Goal: Navigation & Orientation: Understand site structure

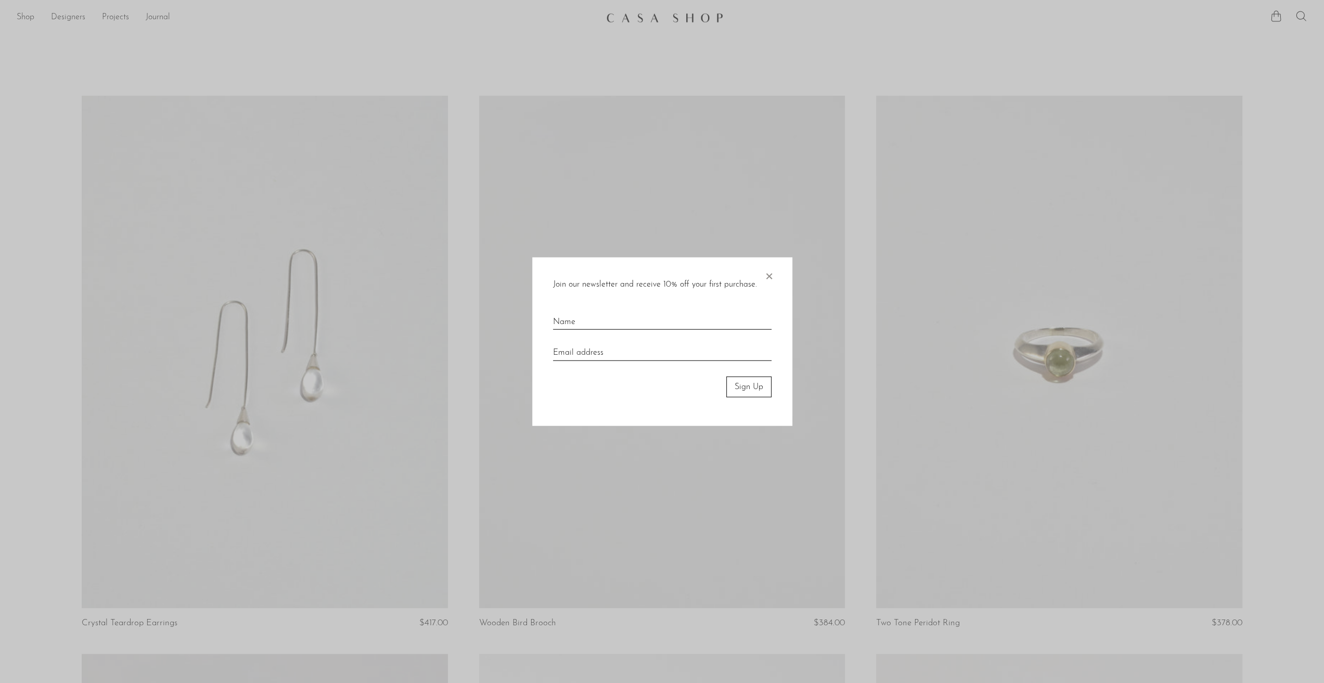
click at [765, 276] on span "×" at bounding box center [769, 273] width 10 height 33
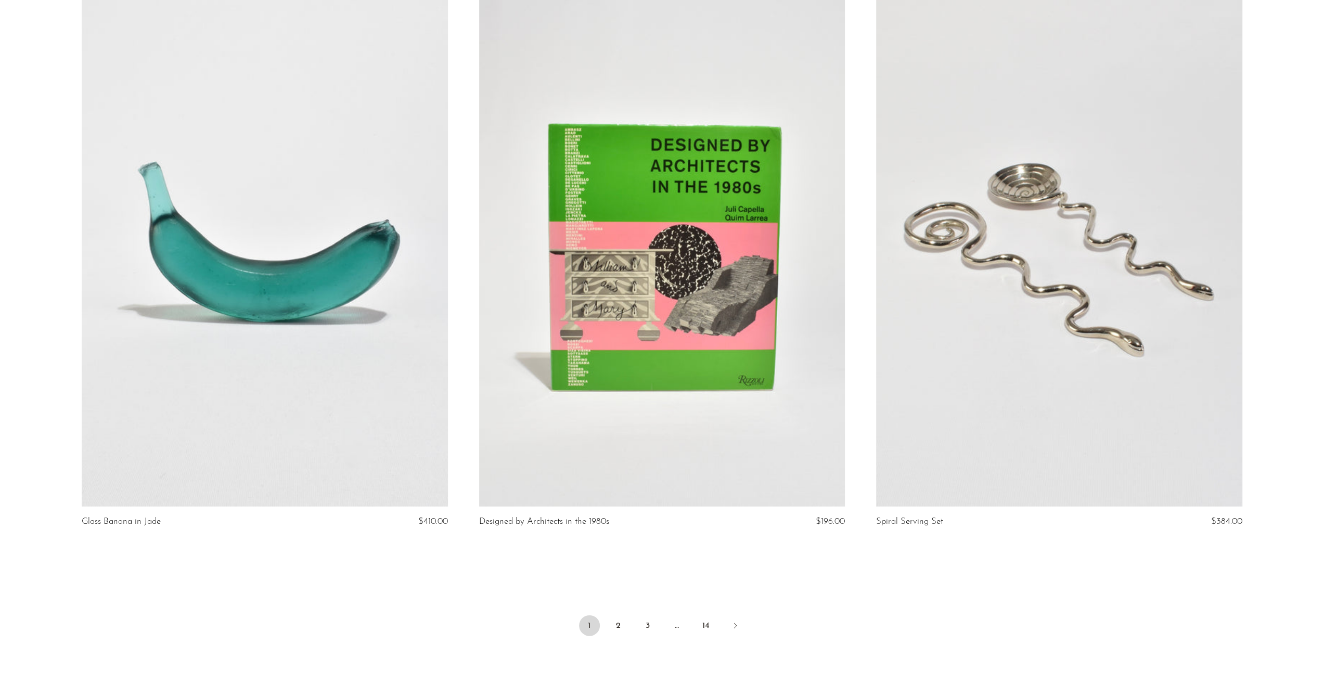
scroll to position [6352, 0]
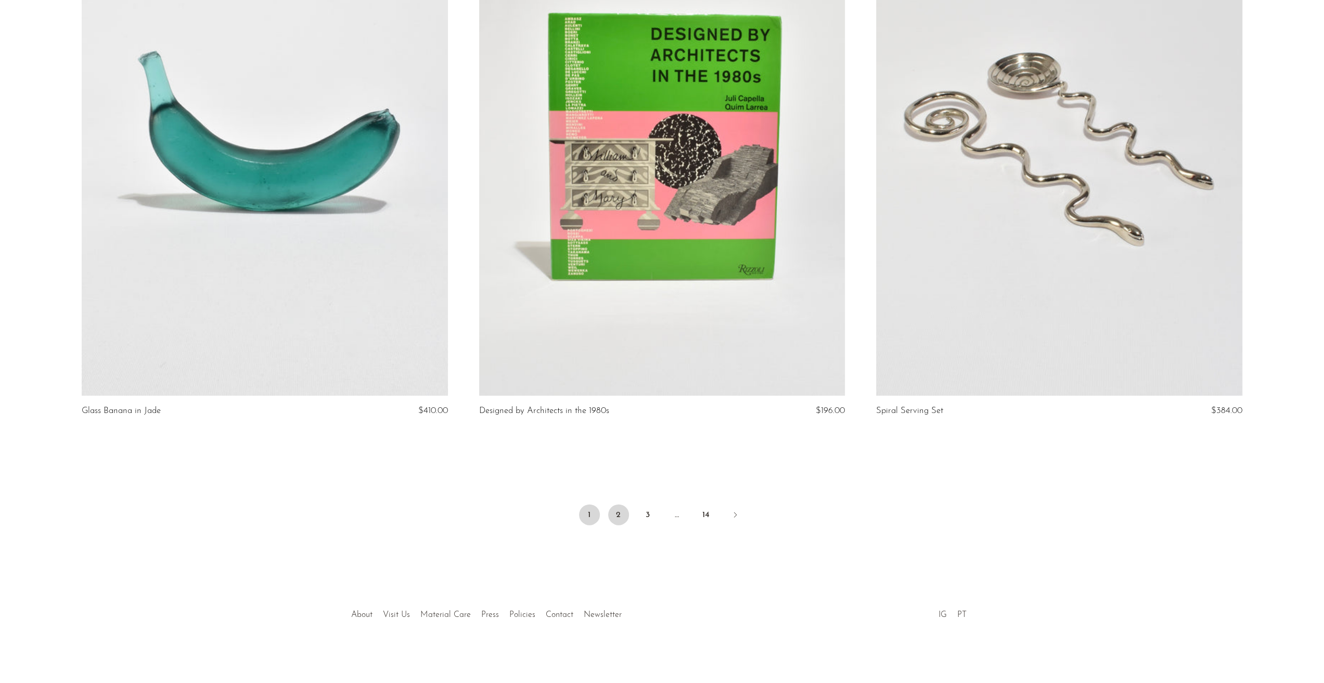
click at [617, 514] on link "2" at bounding box center [618, 515] width 21 height 21
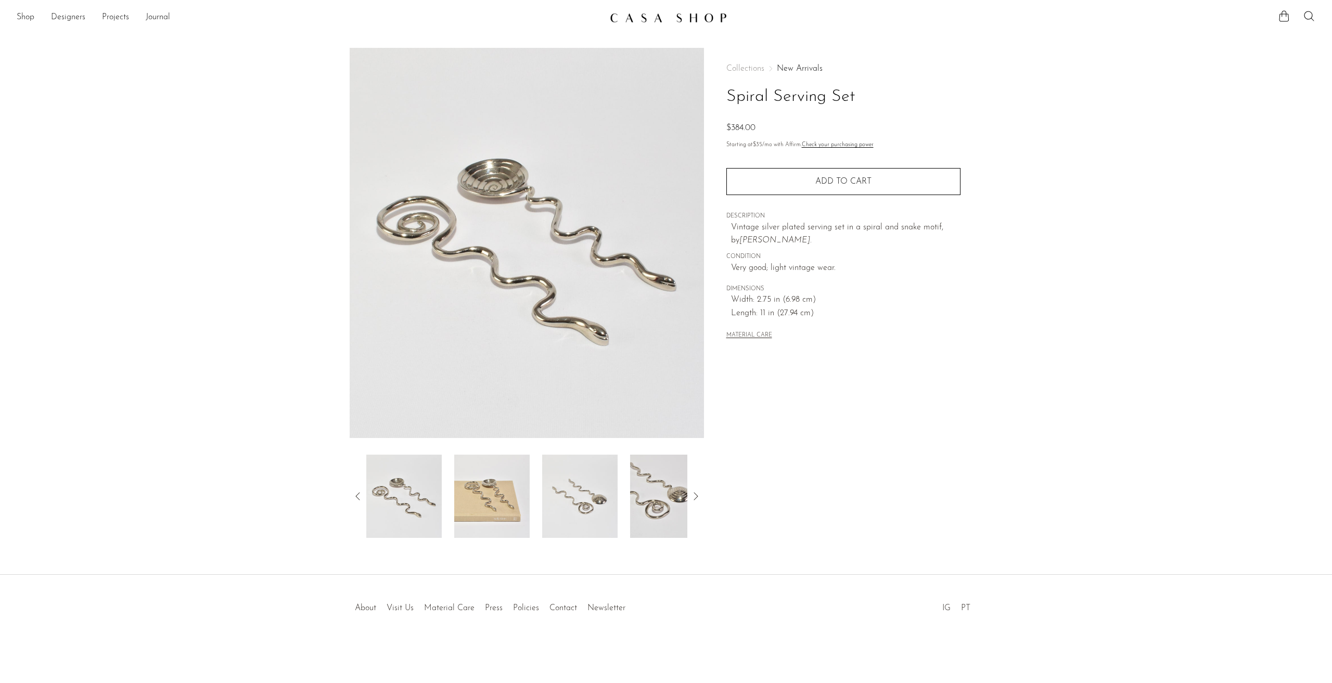
click at [463, 506] on img at bounding box center [491, 496] width 75 height 83
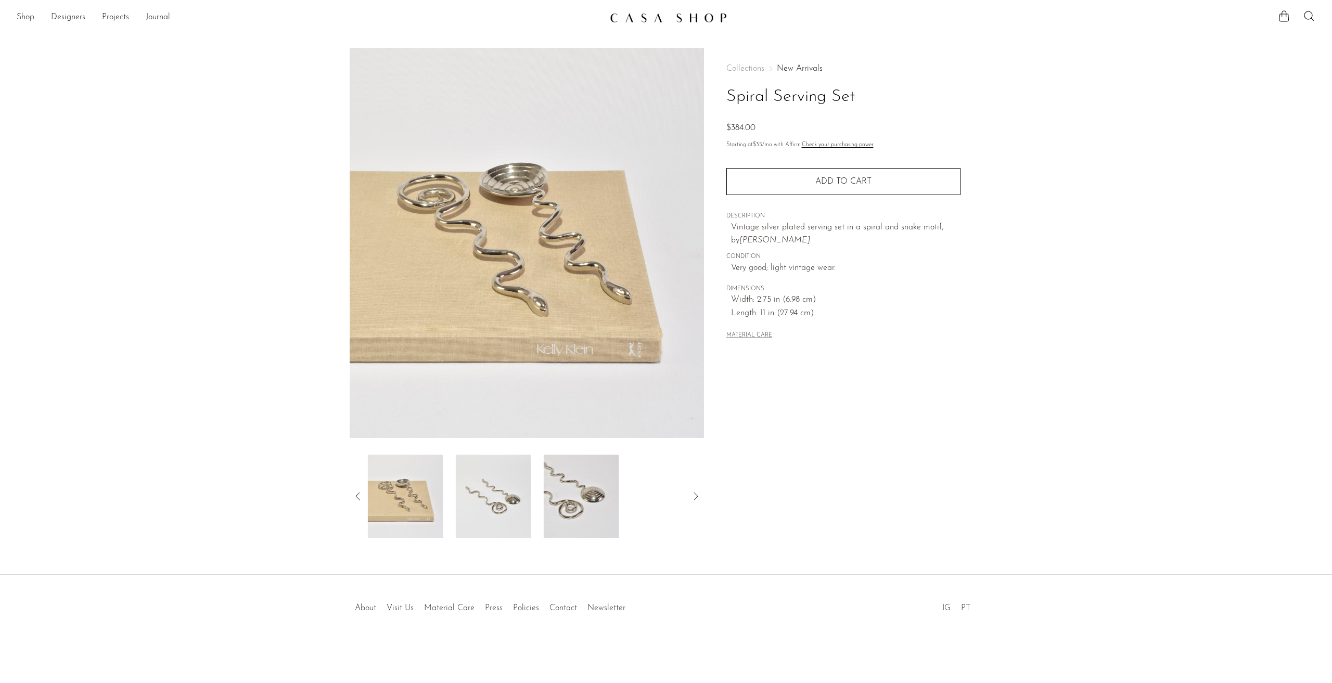
click at [585, 498] on img at bounding box center [581, 496] width 75 height 83
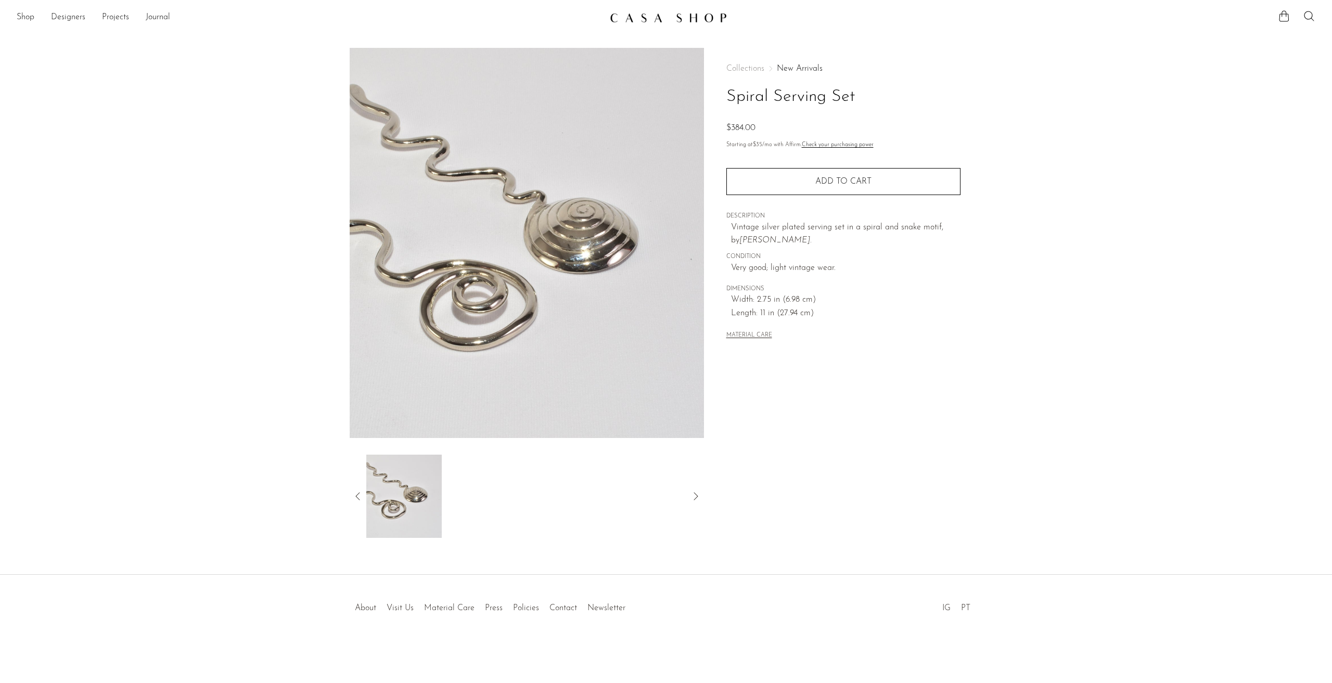
click at [385, 498] on img at bounding box center [403, 496] width 75 height 83
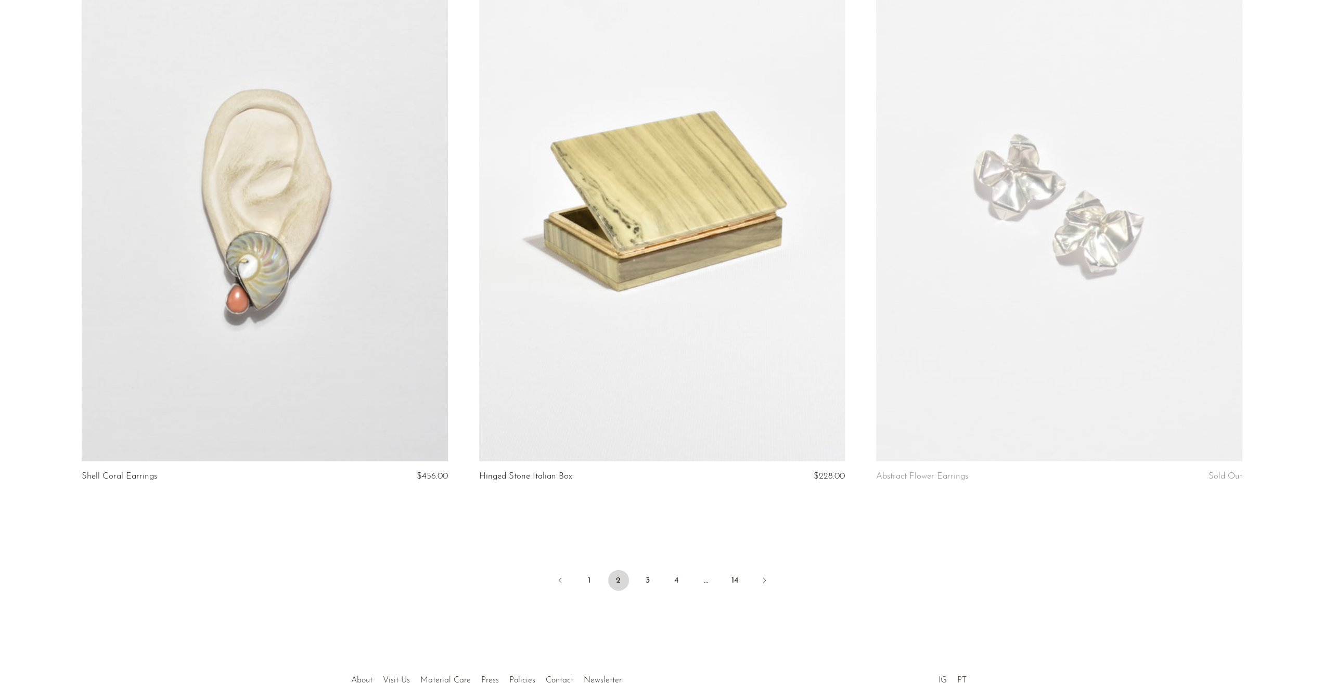
scroll to position [6352, 0]
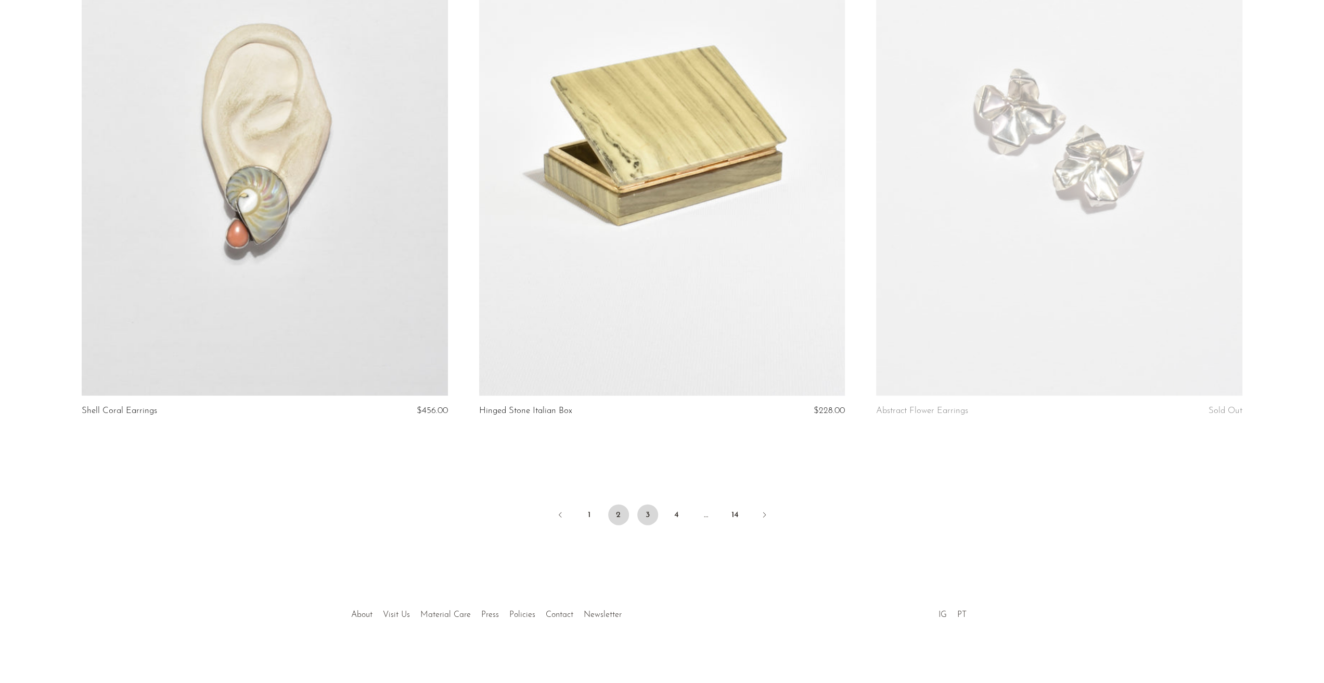
click at [643, 505] on link "3" at bounding box center [647, 515] width 21 height 21
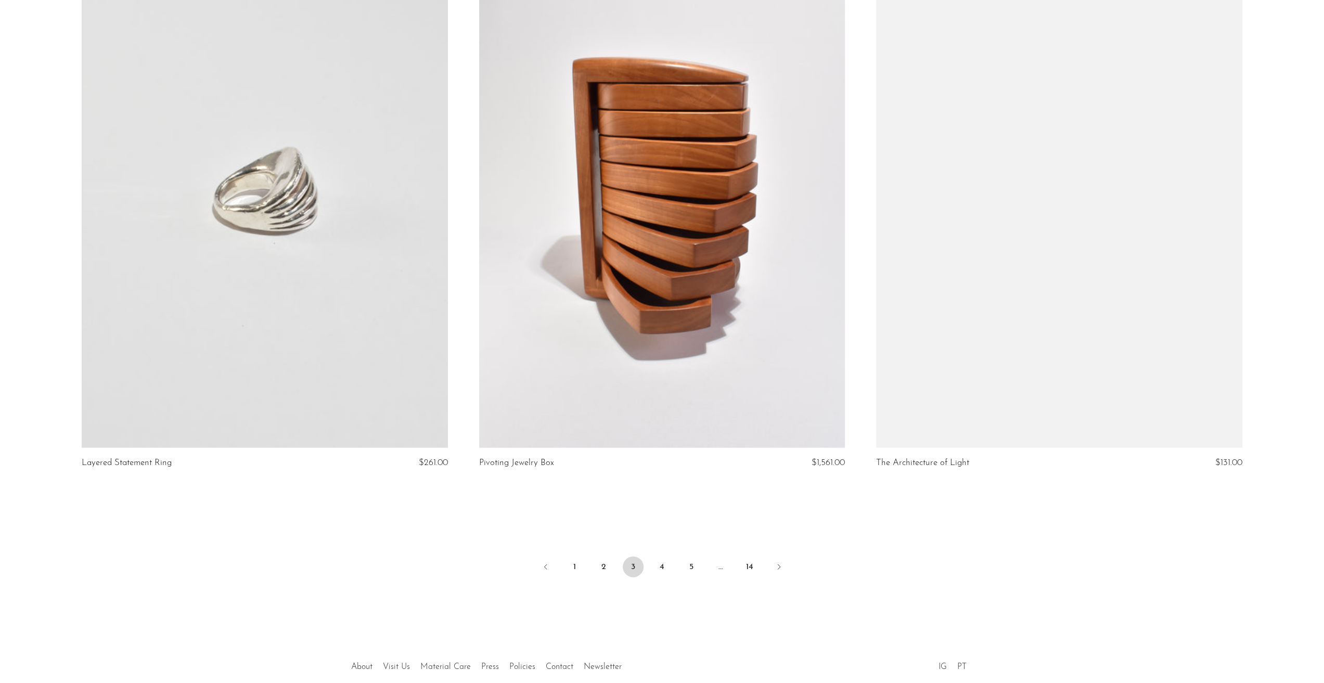
scroll to position [6352, 0]
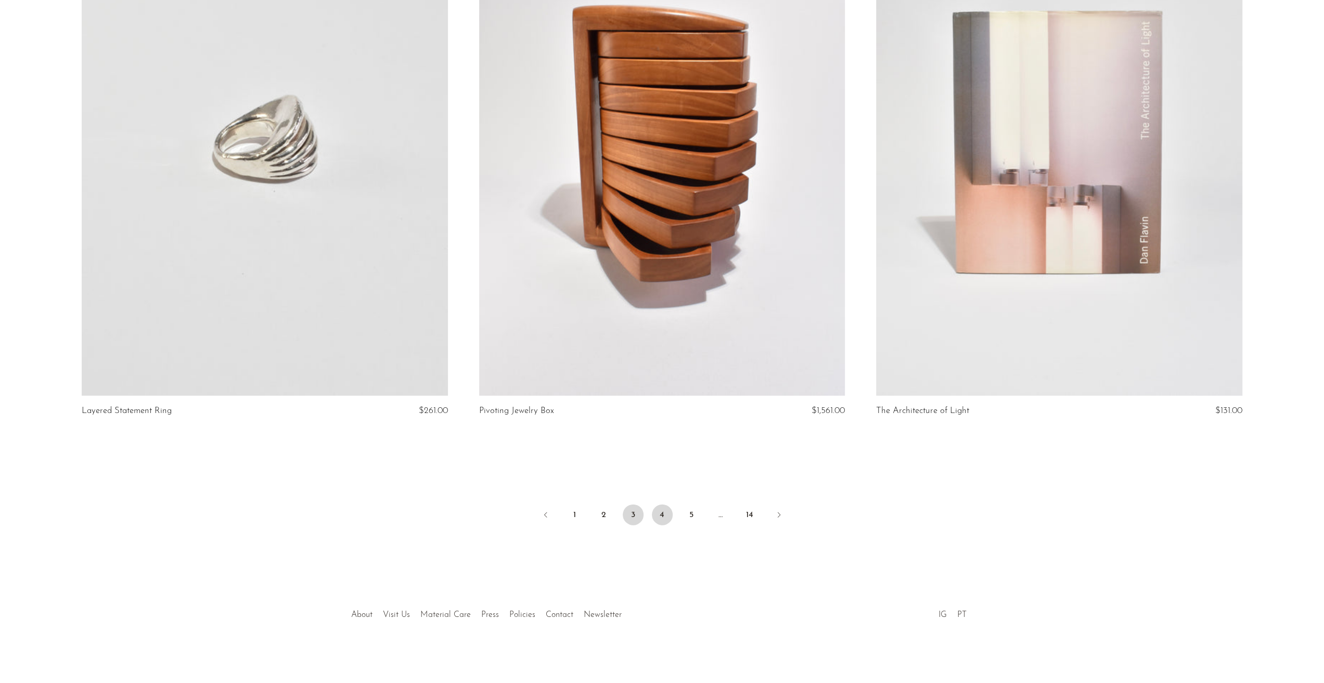
click at [657, 519] on link "4" at bounding box center [662, 515] width 21 height 21
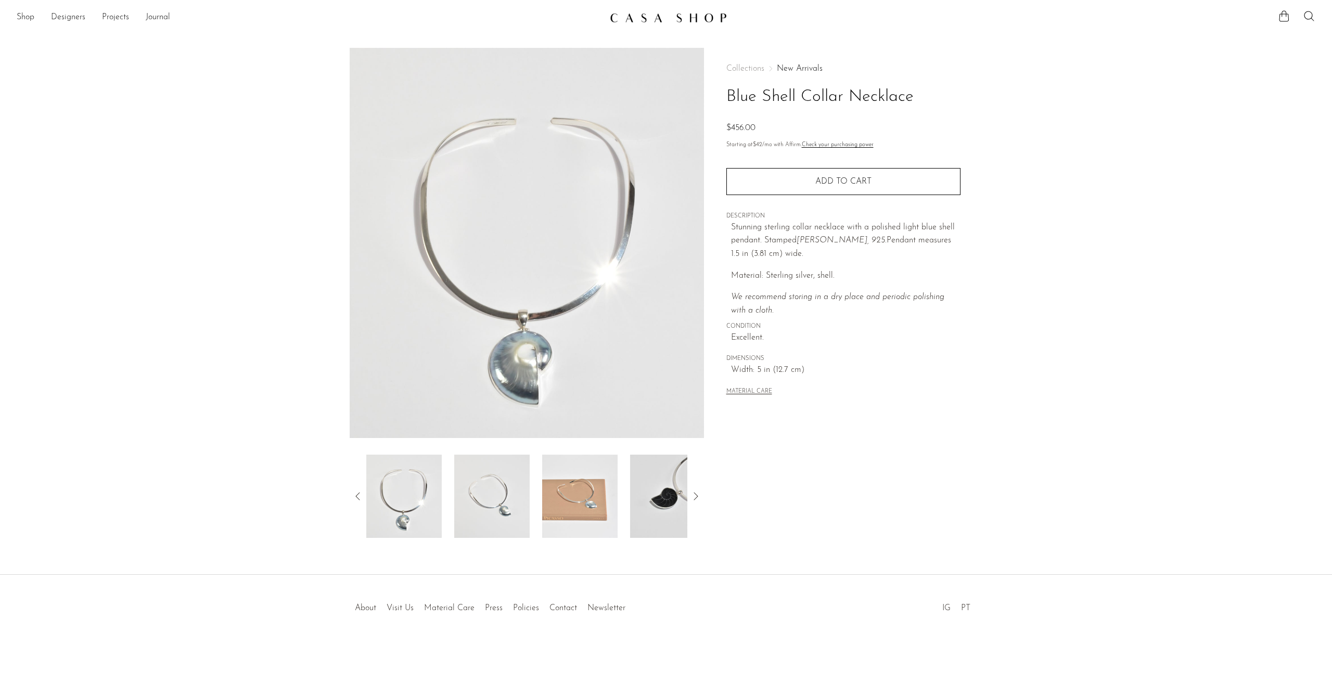
click at [655, 472] on img at bounding box center [667, 496] width 75 height 83
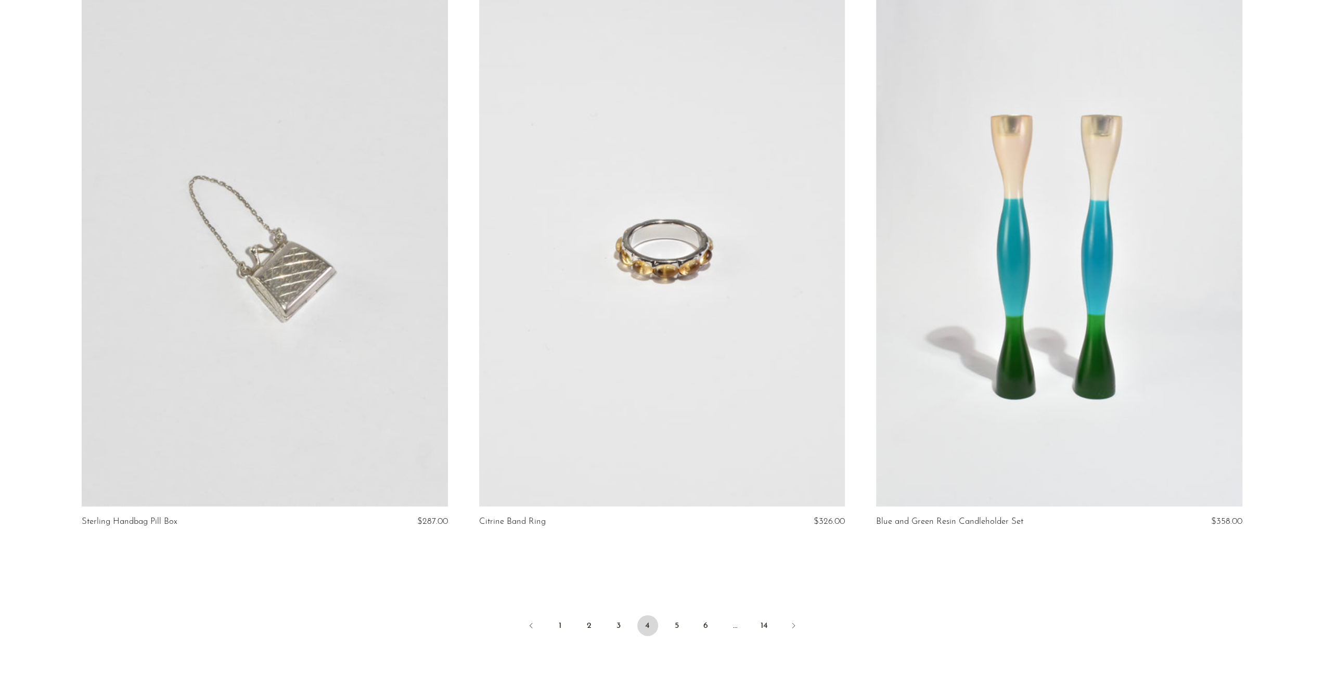
scroll to position [6352, 0]
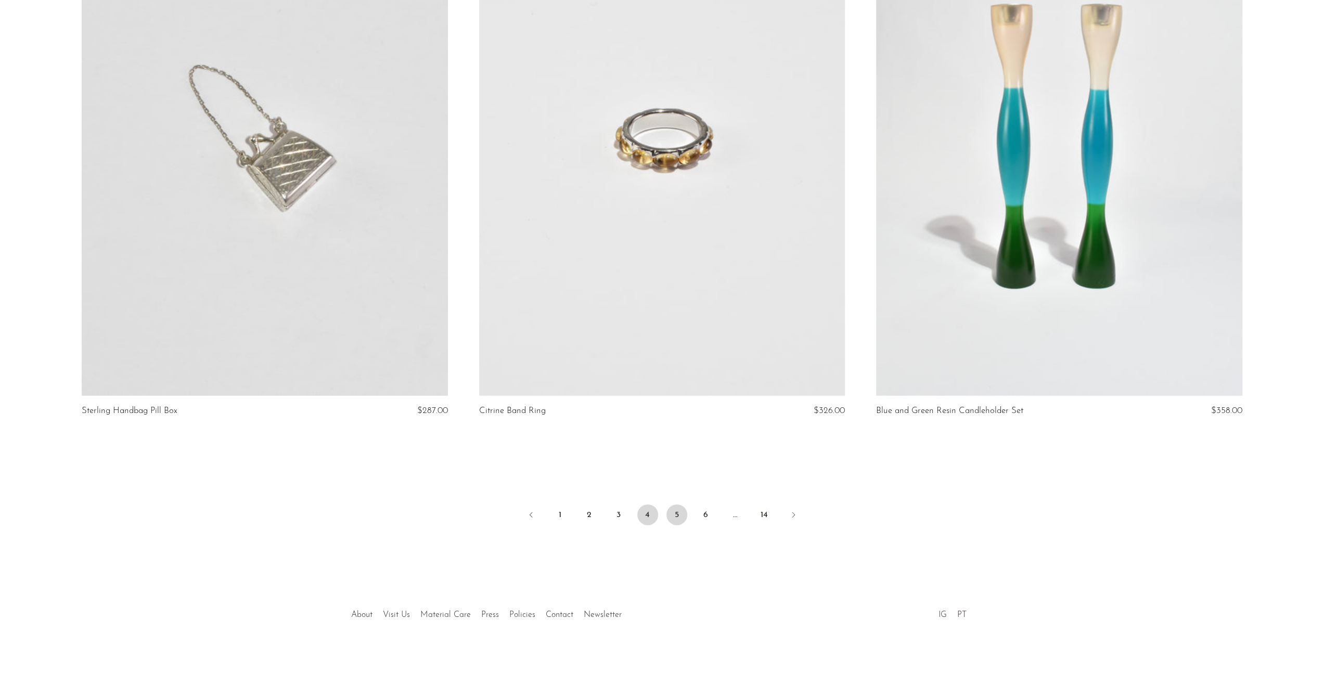
click at [679, 514] on link "5" at bounding box center [676, 515] width 21 height 21
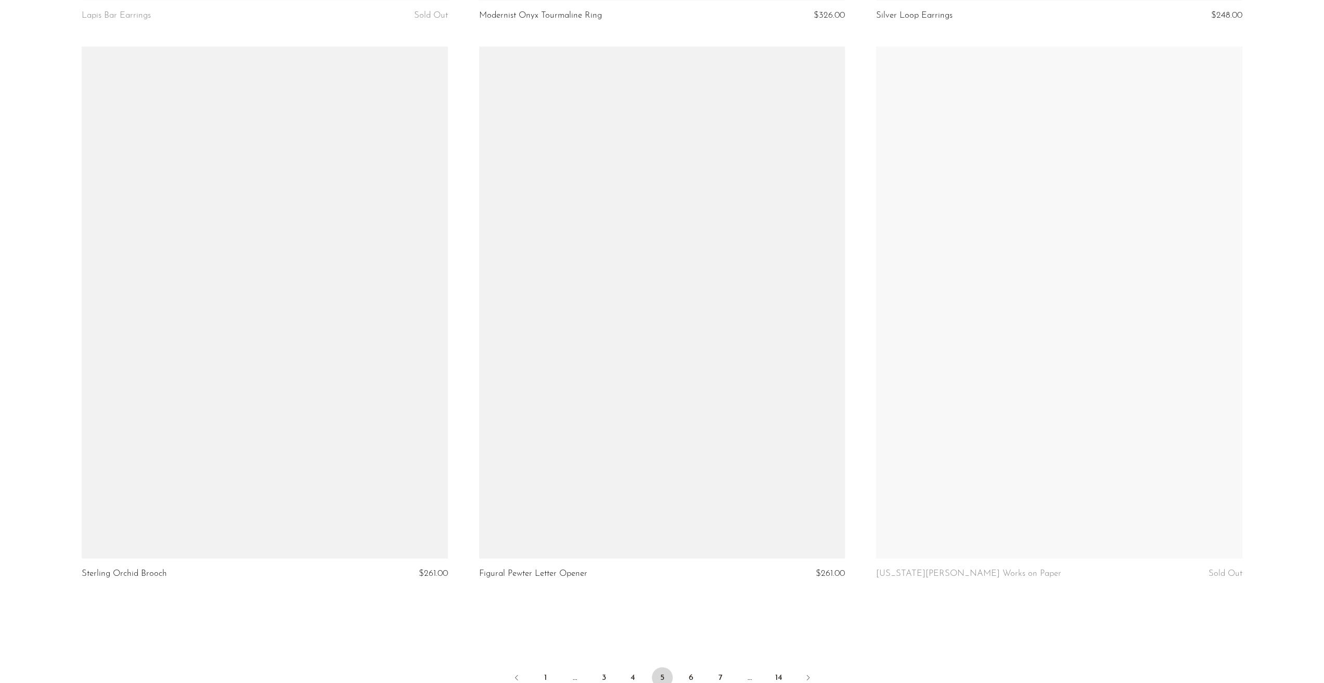
scroll to position [6352, 0]
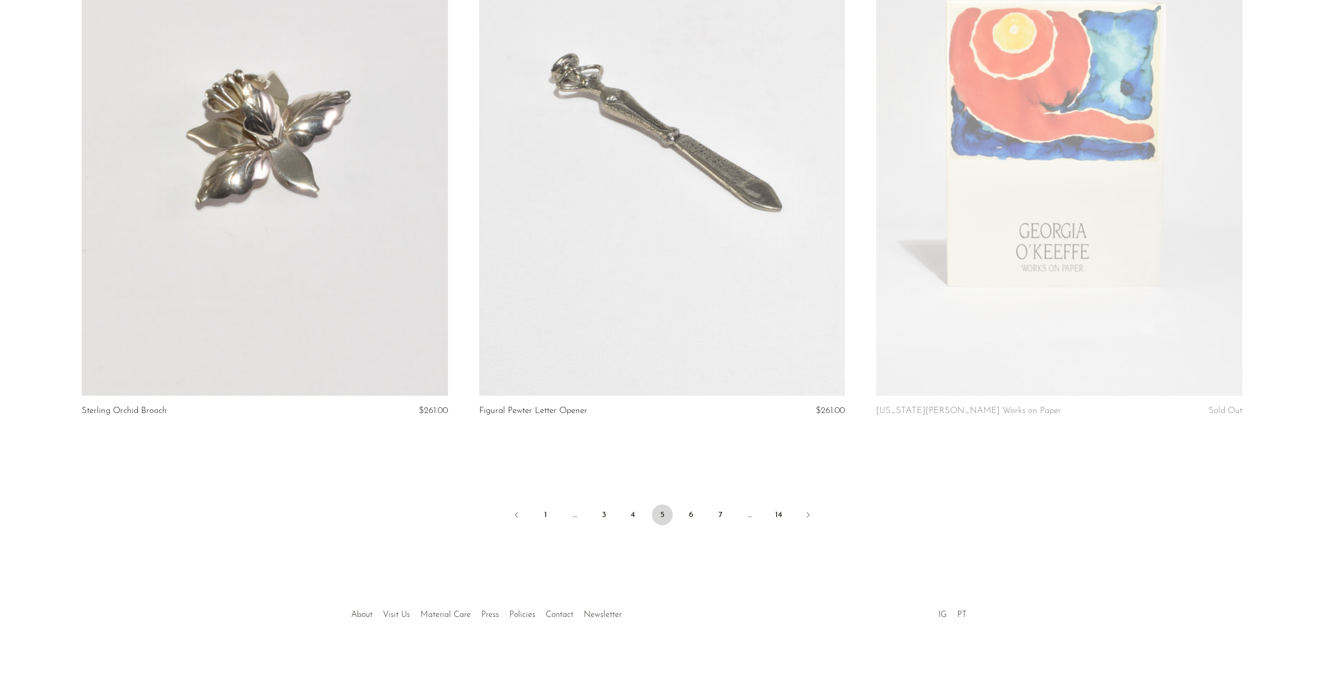
click at [354, 609] on li "About" at bounding box center [362, 616] width 32 height 14
click at [360, 611] on link "About" at bounding box center [361, 615] width 21 height 8
